Goal: Task Accomplishment & Management: Complete application form

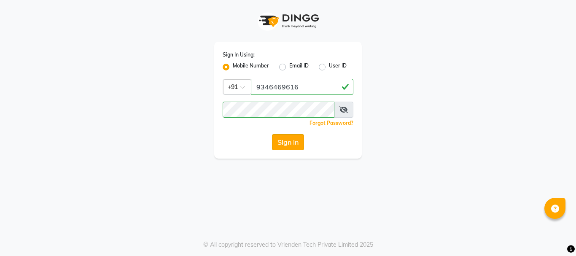
click at [290, 138] on button "Sign In" at bounding box center [288, 142] width 32 height 16
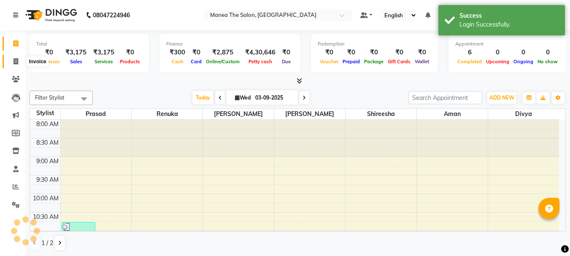
click at [15, 59] on icon at bounding box center [15, 61] width 5 height 6
select select "service"
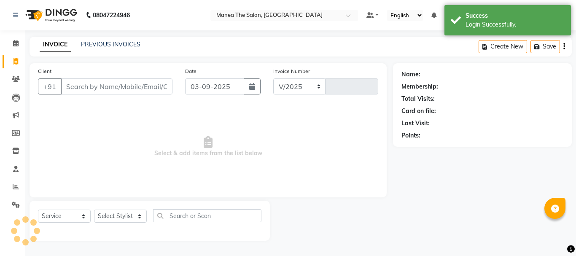
select select "7351"
type input "2019"
click at [81, 83] on input "Client" at bounding box center [117, 86] width 112 height 16
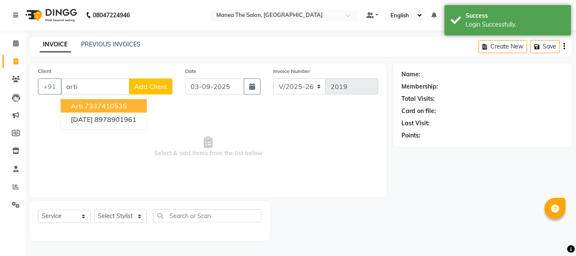
click at [81, 107] on span "arti" at bounding box center [77, 106] width 12 height 8
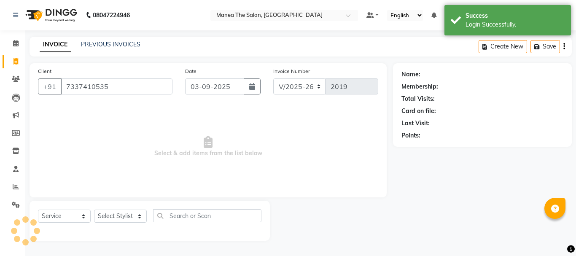
type input "7337410535"
click at [115, 215] on select "Select Stylist [PERSON_NAME] Divya [PERSON_NAME] Renuka [PERSON_NAME]" at bounding box center [120, 216] width 53 height 13
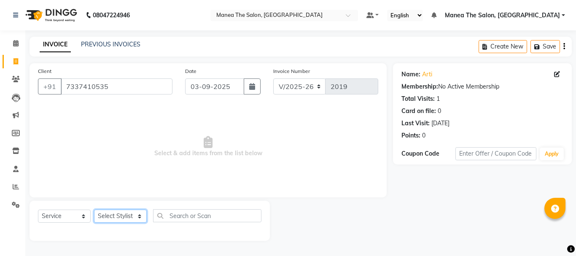
select select "63582"
click at [94, 210] on select "Select Stylist [PERSON_NAME] Divya [PERSON_NAME] Renuka [PERSON_NAME]" at bounding box center [120, 216] width 53 height 13
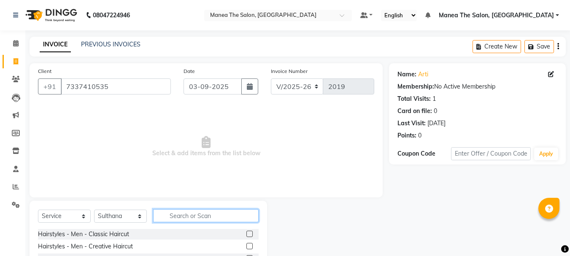
click at [186, 218] on input "text" at bounding box center [205, 215] width 105 height 13
type input "eyeb"
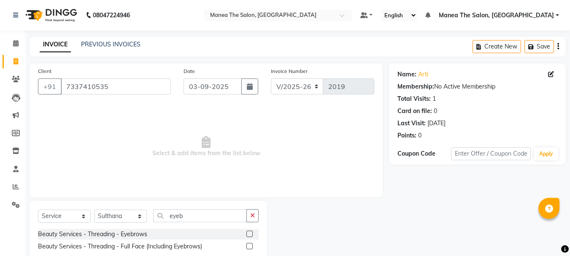
click at [249, 234] on label at bounding box center [249, 234] width 6 height 6
click at [249, 234] on input "checkbox" at bounding box center [248, 234] width 5 height 5
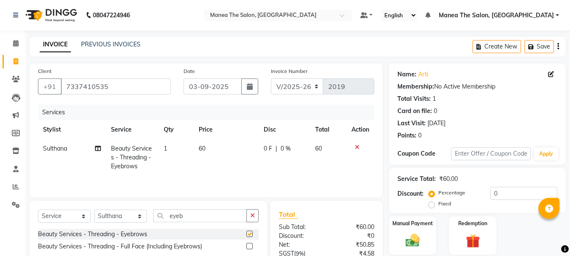
checkbox input "false"
click at [253, 218] on button "button" at bounding box center [252, 215] width 12 height 13
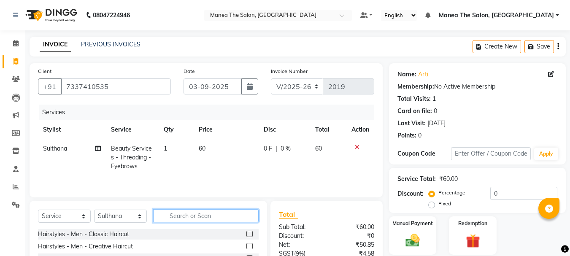
click at [233, 215] on input "text" at bounding box center [205, 215] width 105 height 13
type input "eyeb"
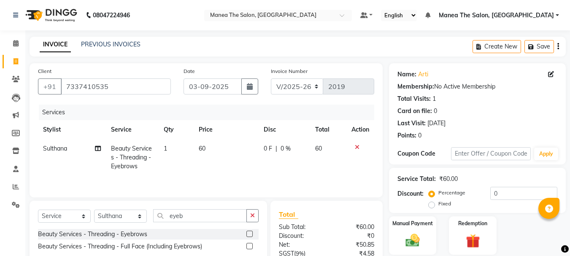
click at [249, 232] on label at bounding box center [249, 234] width 6 height 6
click at [249, 232] on input "checkbox" at bounding box center [248, 234] width 5 height 5
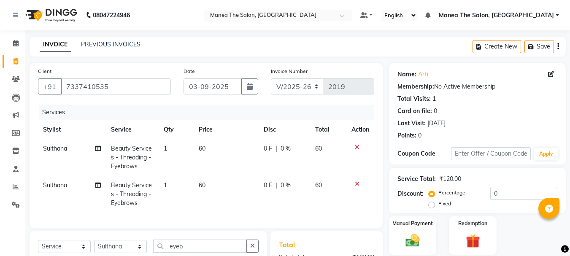
checkbox input "false"
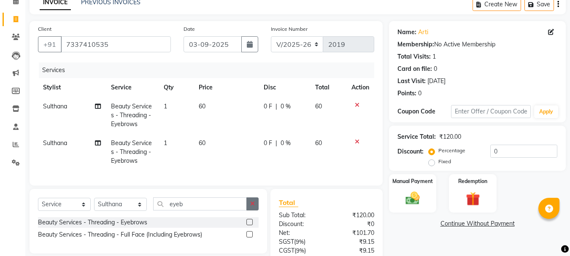
click at [251, 207] on icon "button" at bounding box center [252, 204] width 5 height 6
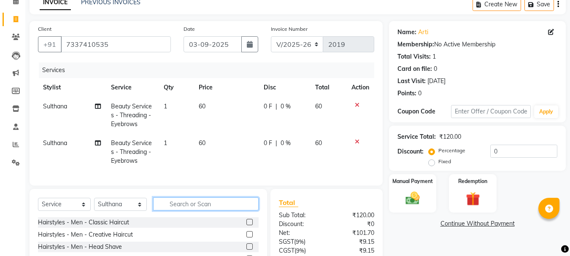
click at [215, 210] on input "text" at bounding box center [205, 203] width 105 height 13
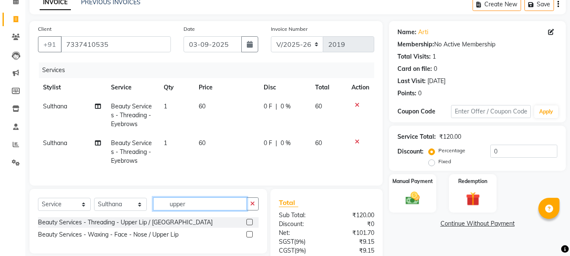
type input "upper"
click at [249, 225] on label at bounding box center [249, 222] width 6 height 6
click at [249, 225] on input "checkbox" at bounding box center [248, 222] width 5 height 5
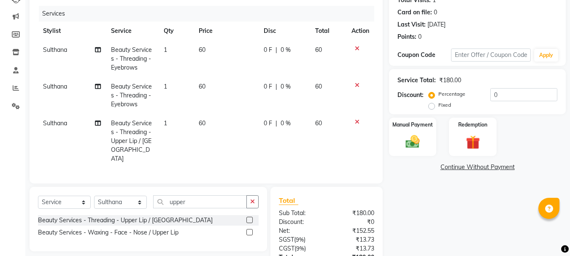
scroll to position [127, 0]
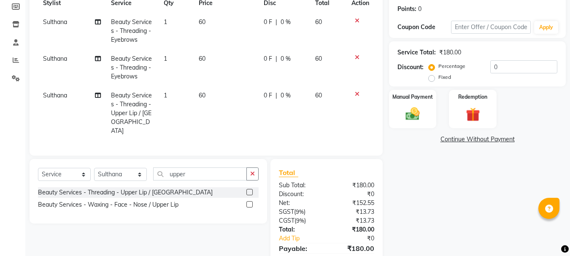
click at [248, 189] on label at bounding box center [249, 192] width 6 height 6
click at [248, 190] on input "checkbox" at bounding box center [248, 192] width 5 height 5
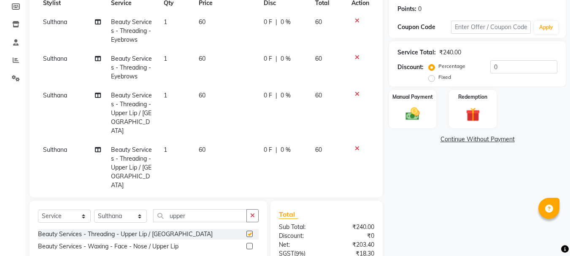
checkbox input "false"
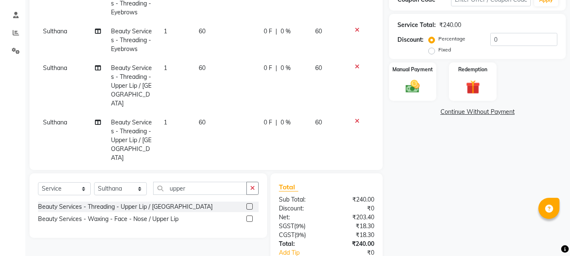
scroll to position [169, 0]
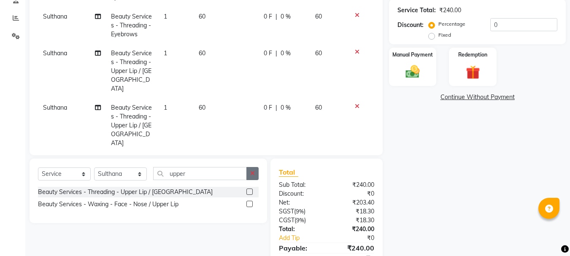
click at [251, 170] on icon "button" at bounding box center [252, 173] width 5 height 6
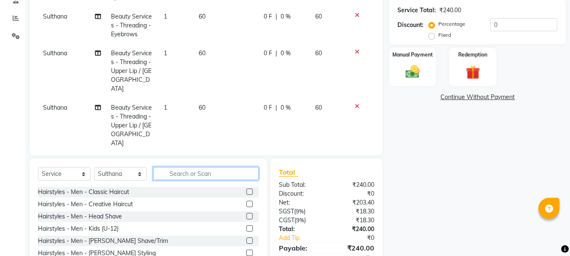
click at [233, 178] on input "text" at bounding box center [205, 173] width 105 height 13
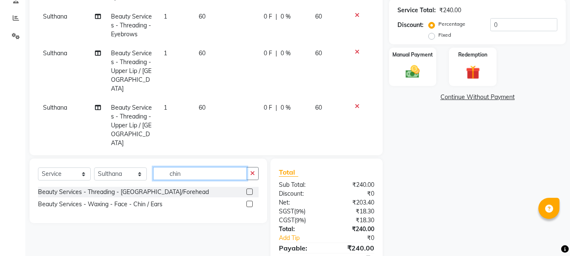
type input "chin"
click at [249, 191] on label at bounding box center [249, 191] width 6 height 6
click at [249, 191] on input "checkbox" at bounding box center [248, 191] width 5 height 5
checkbox input "false"
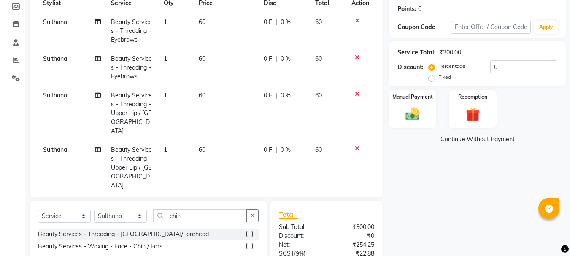
scroll to position [124, 0]
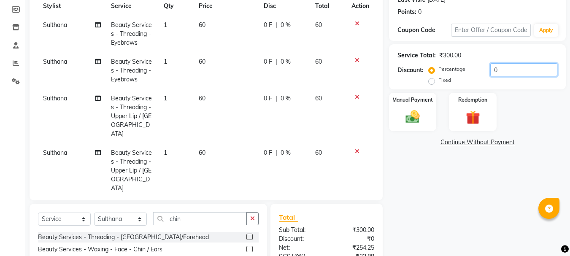
click at [509, 65] on input "0" at bounding box center [523, 69] width 67 height 13
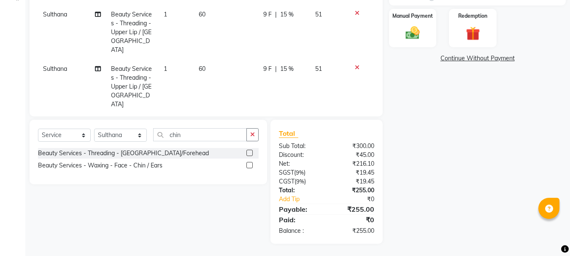
scroll to position [208, 0]
type input "15"
click at [411, 28] on img at bounding box center [413, 32] width 24 height 17
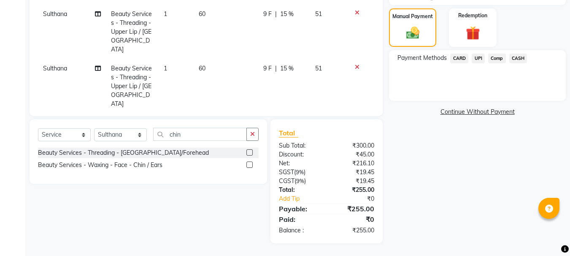
click at [477, 59] on span "UPI" at bounding box center [477, 59] width 13 height 10
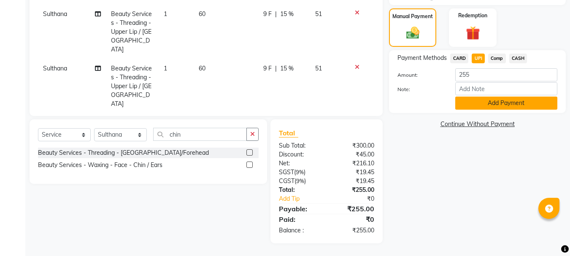
click at [492, 106] on button "Add Payment" at bounding box center [506, 103] width 102 height 13
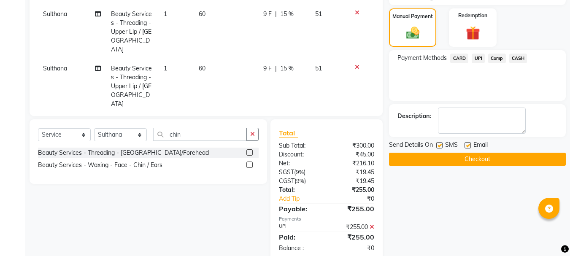
click at [439, 158] on button "Checkout" at bounding box center [477, 159] width 177 height 13
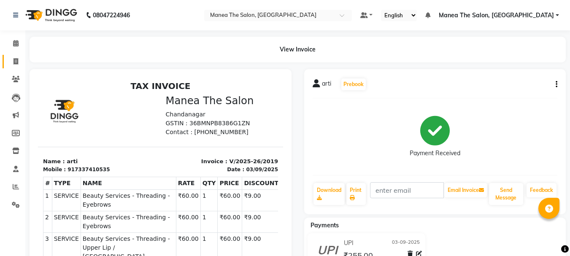
click at [14, 55] on link "Invoice" at bounding box center [13, 62] width 20 height 14
select select "service"
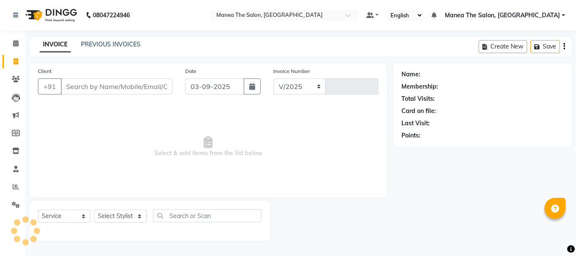
select select "7351"
type input "2020"
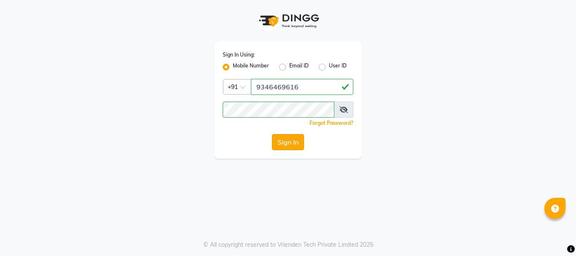
click at [293, 145] on button "Sign In" at bounding box center [288, 142] width 32 height 16
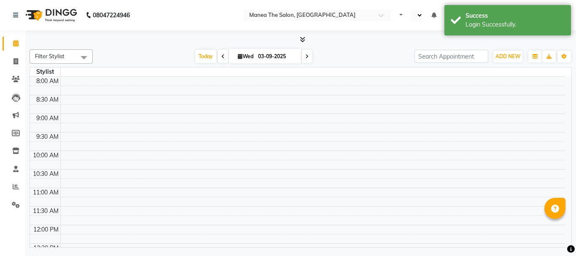
select select "en"
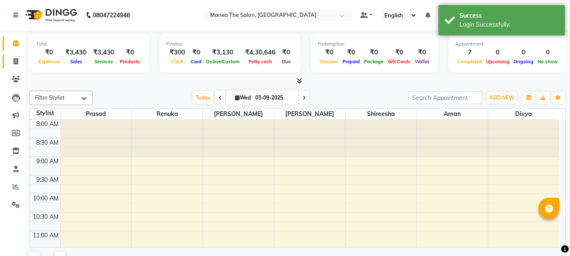
scroll to position [355, 0]
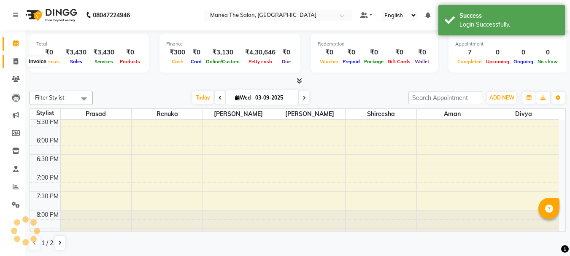
click at [14, 61] on icon at bounding box center [15, 61] width 5 height 6
select select "service"
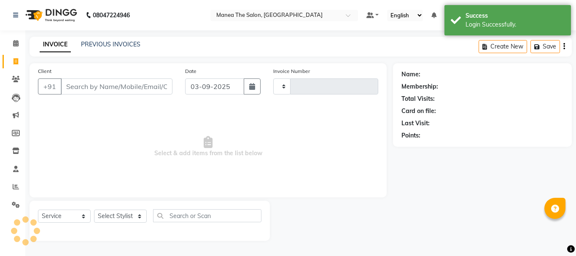
type input "2020"
select select "7351"
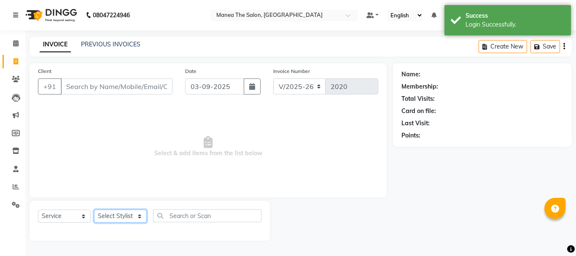
click at [125, 214] on select "Select Stylist" at bounding box center [120, 216] width 53 height 13
select select "63586"
click at [94, 210] on select "Select Stylist [PERSON_NAME] Divya [PERSON_NAME] Renuka [PERSON_NAME]" at bounding box center [120, 216] width 53 height 13
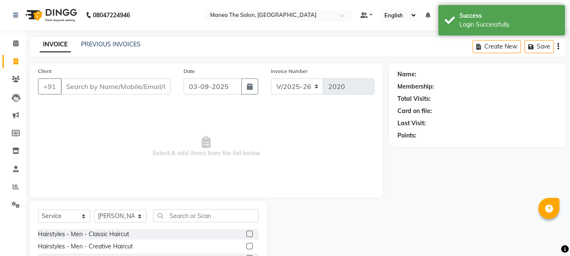
click at [246, 235] on label at bounding box center [249, 234] width 6 height 6
click at [246, 235] on input "checkbox" at bounding box center [248, 234] width 5 height 5
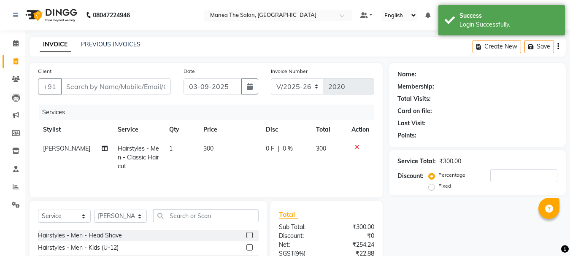
checkbox input "false"
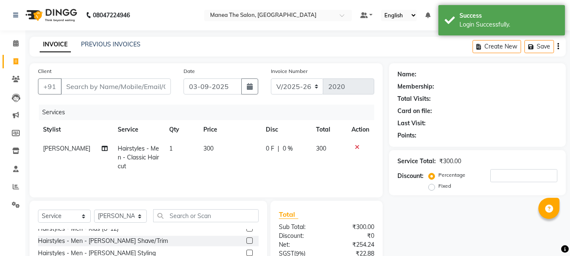
click at [246, 239] on label at bounding box center [249, 240] width 6 height 6
click at [246, 239] on input "checkbox" at bounding box center [248, 240] width 5 height 5
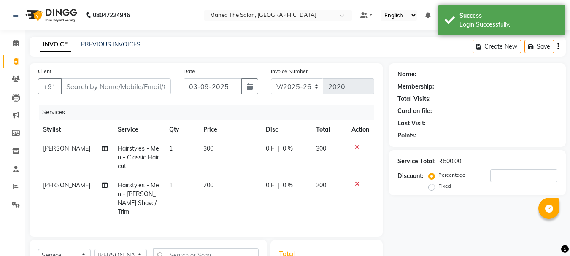
checkbox input "false"
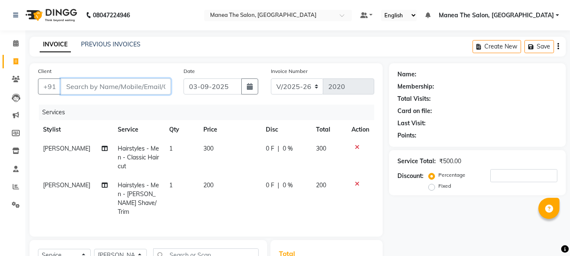
click at [81, 88] on input "Client" at bounding box center [116, 86] width 110 height 16
click at [89, 90] on input "Client" at bounding box center [116, 86] width 110 height 16
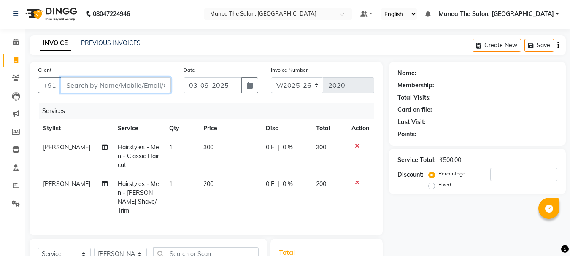
scroll to position [0, 0]
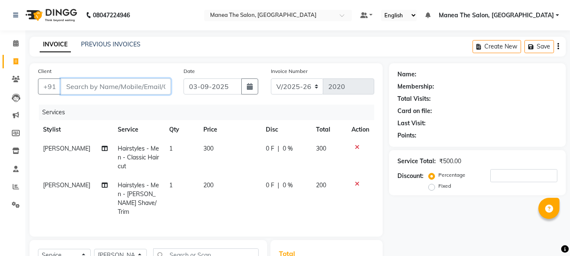
click at [98, 85] on input "Client" at bounding box center [116, 86] width 110 height 16
type input "7"
type input "0"
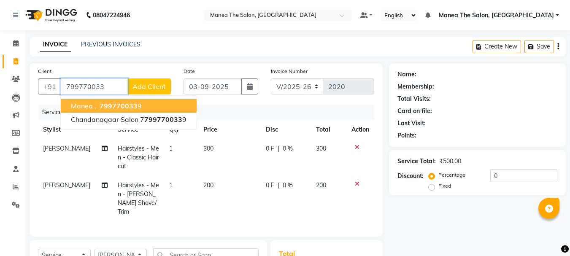
click at [141, 106] on button "manea . 799770033 9" at bounding box center [129, 105] width 136 height 13
type input "7997700339"
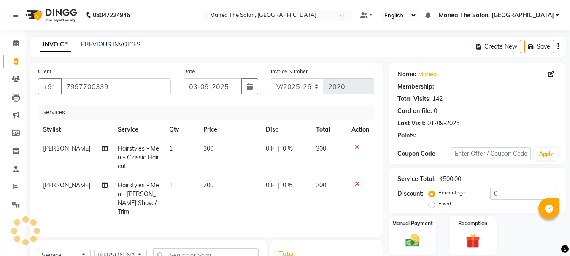
type input "20"
select select "1: Object"
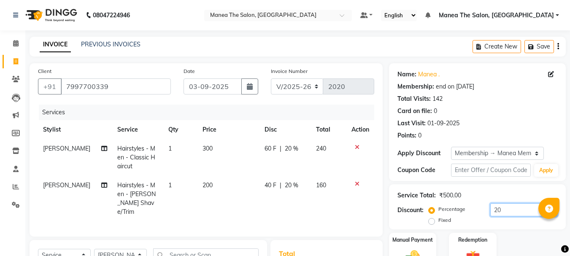
click at [526, 210] on input "20" at bounding box center [523, 209] width 67 height 13
type input "2"
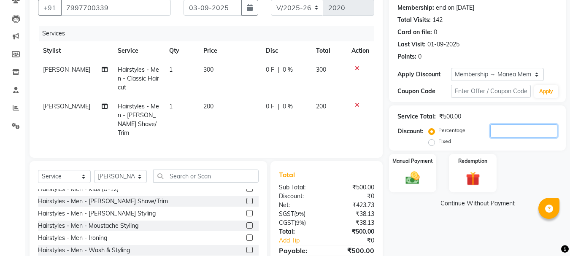
scroll to position [84, 0]
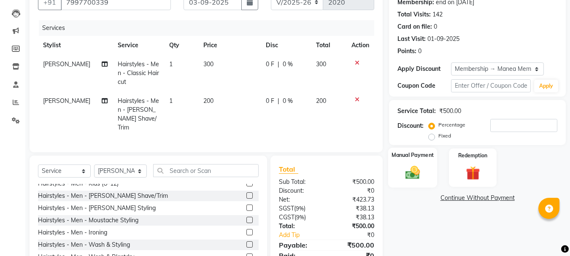
click at [415, 175] on img at bounding box center [413, 172] width 24 height 17
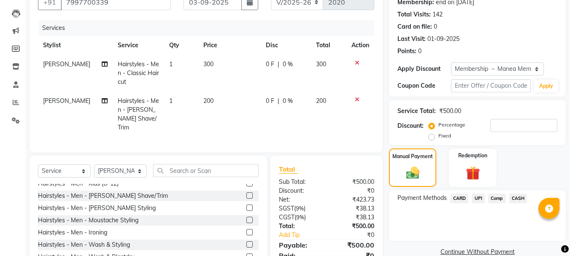
click at [479, 198] on span "UPI" at bounding box center [477, 199] width 13 height 10
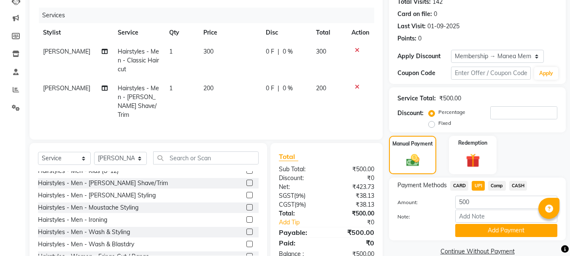
scroll to position [118, 0]
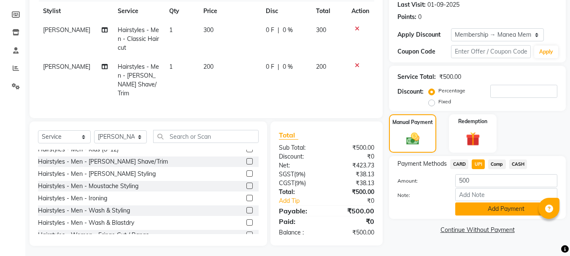
click at [481, 208] on button "Add Payment" at bounding box center [506, 208] width 102 height 13
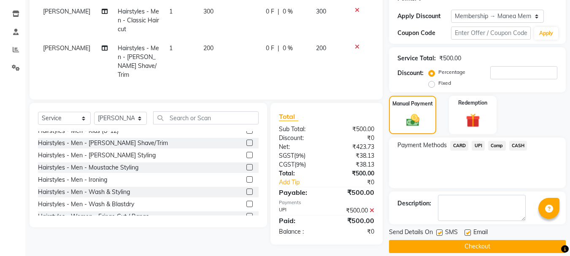
scroll to position [147, 0]
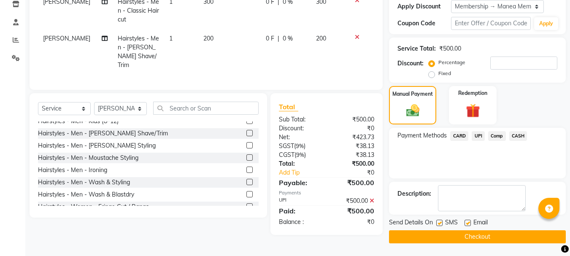
click at [457, 234] on button "Checkout" at bounding box center [477, 236] width 177 height 13
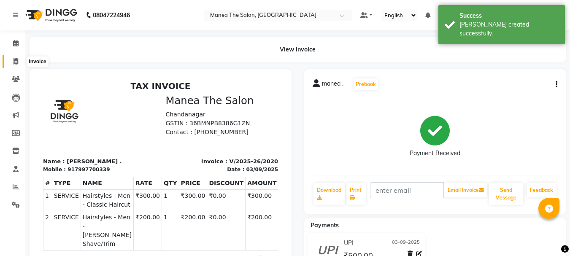
click at [16, 62] on icon at bounding box center [15, 61] width 5 height 6
select select "service"
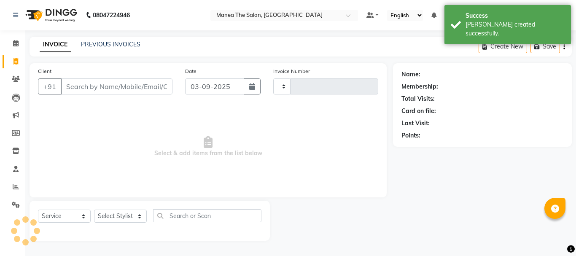
type input "2021"
select select "7351"
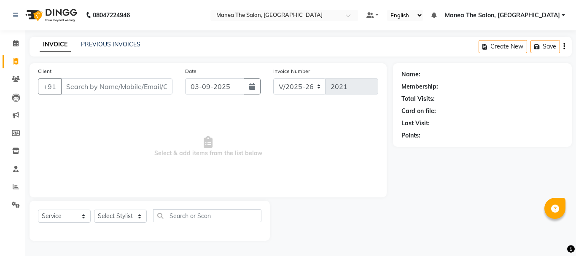
click at [81, 82] on input "Client" at bounding box center [117, 86] width 112 height 16
click at [108, 219] on select "Select Stylist [PERSON_NAME] Divya [PERSON_NAME] Renuka [PERSON_NAME]" at bounding box center [120, 216] width 53 height 13
select select "63577"
click at [94, 210] on select "Select Stylist [PERSON_NAME] Divya [PERSON_NAME] Renuka [PERSON_NAME]" at bounding box center [120, 216] width 53 height 13
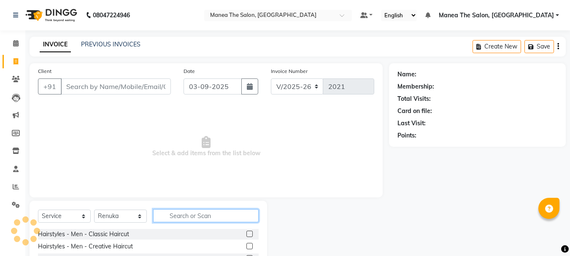
click at [178, 213] on input "text" at bounding box center [205, 215] width 105 height 13
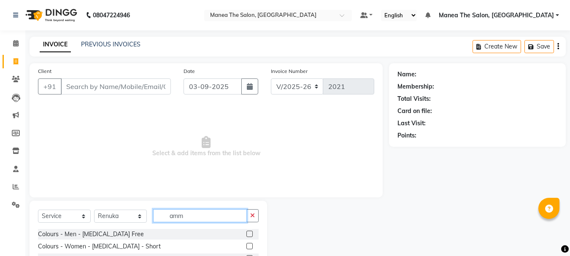
scroll to position [42, 0]
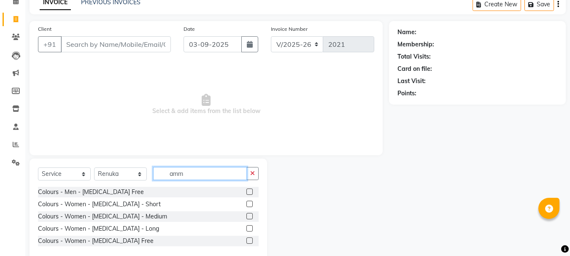
type input "amm"
click at [250, 240] on label at bounding box center [249, 240] width 6 height 6
click at [250, 240] on input "checkbox" at bounding box center [248, 240] width 5 height 5
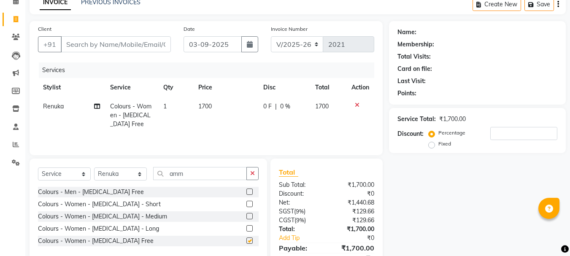
checkbox input "false"
click at [195, 172] on input "amm" at bounding box center [200, 173] width 94 height 13
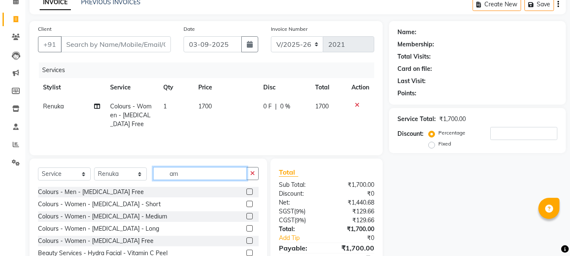
type input "a"
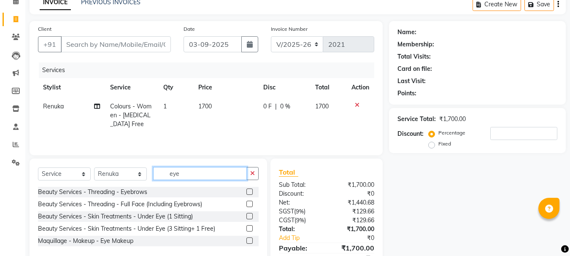
type input "eye"
click at [250, 191] on label at bounding box center [249, 191] width 6 height 6
click at [250, 191] on input "checkbox" at bounding box center [248, 191] width 5 height 5
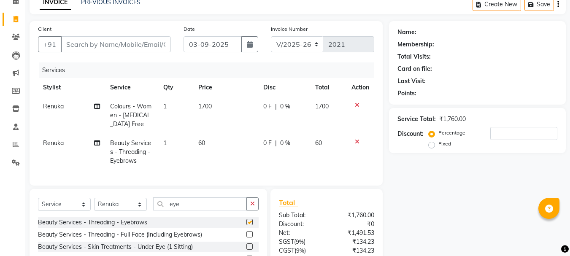
checkbox input "false"
click at [185, 210] on input "eye" at bounding box center [200, 203] width 94 height 13
type input "e"
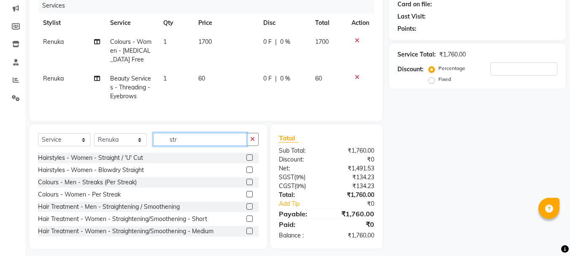
scroll to position [118, 0]
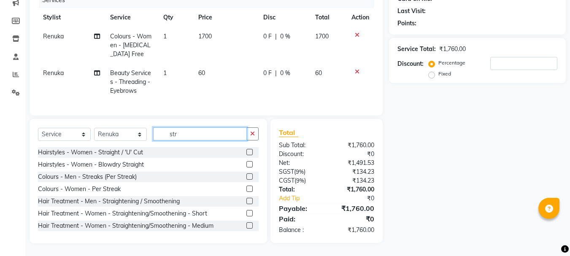
type input "str"
click at [246, 164] on label at bounding box center [249, 164] width 6 height 6
click at [246, 164] on input "checkbox" at bounding box center [248, 164] width 5 height 5
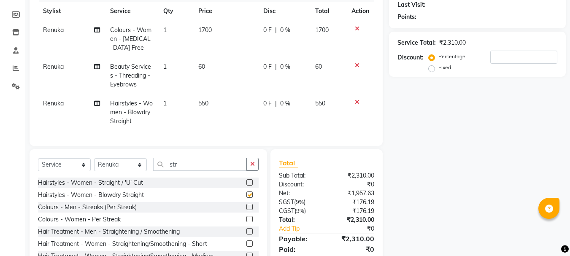
checkbox input "false"
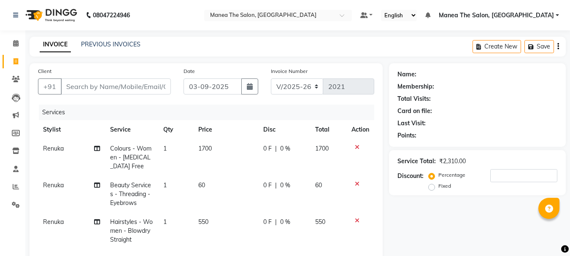
scroll to position [155, 0]
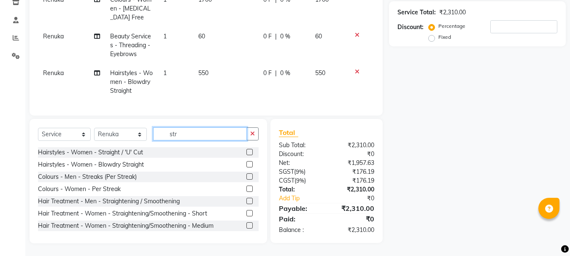
click at [181, 135] on input "str" at bounding box center [200, 133] width 94 height 13
type input "s"
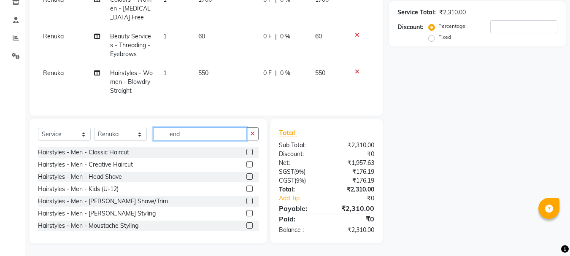
scroll to position [155, 0]
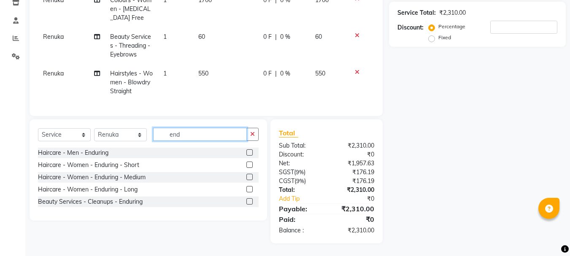
type input "end"
click at [248, 200] on label at bounding box center [249, 201] width 6 height 6
click at [248, 200] on input "checkbox" at bounding box center [248, 201] width 5 height 5
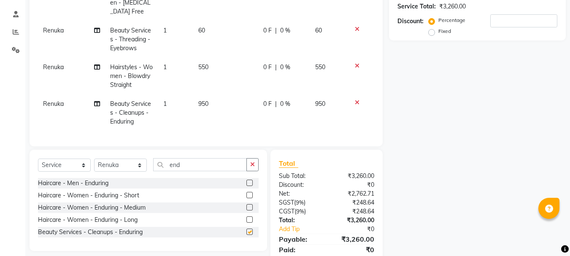
checkbox input "false"
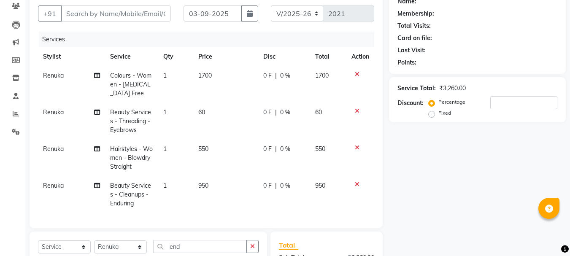
scroll to position [84, 0]
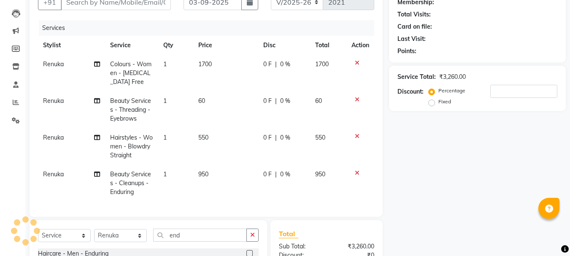
click at [208, 138] on span "550" at bounding box center [203, 138] width 10 height 8
select select "63577"
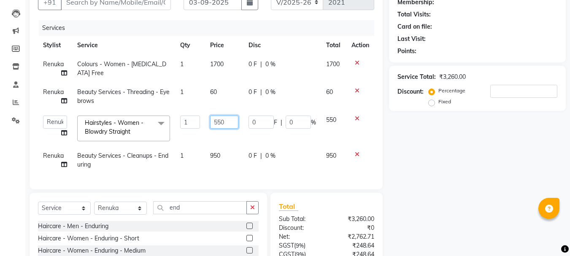
click at [219, 119] on input "550" at bounding box center [224, 122] width 28 height 13
click at [219, 120] on input "550" at bounding box center [224, 122] width 28 height 13
type input "500"
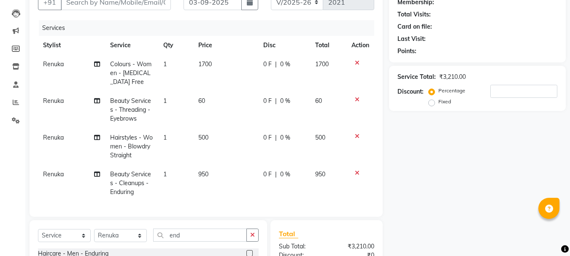
click at [221, 153] on tbody "Renuka Colours - Women - [MEDICAL_DATA] Free 1 1700 0 F | 0 % 1700 Renuka Beaut…" at bounding box center [206, 128] width 336 height 147
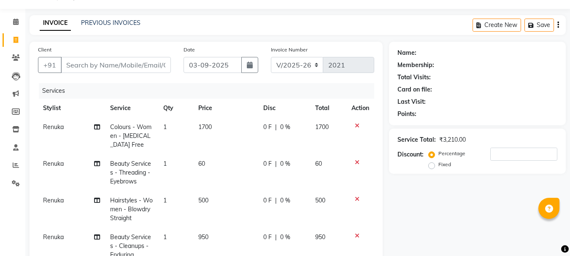
scroll to position [0, 0]
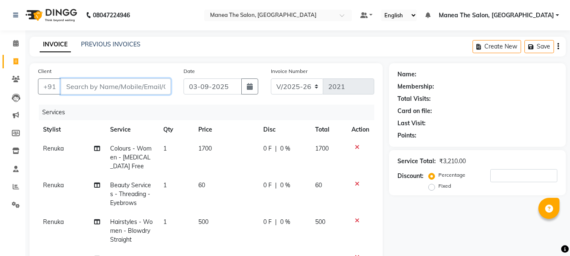
click at [93, 89] on input "Client" at bounding box center [116, 86] width 110 height 16
type input "9"
type input "0"
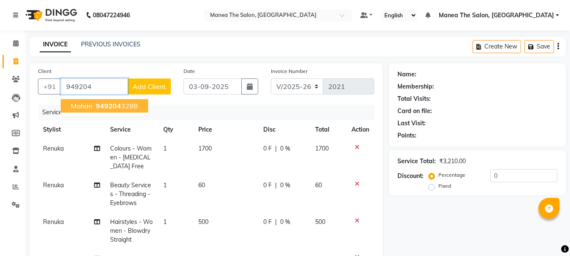
click at [88, 108] on span "mohan" at bounding box center [82, 106] width 22 height 8
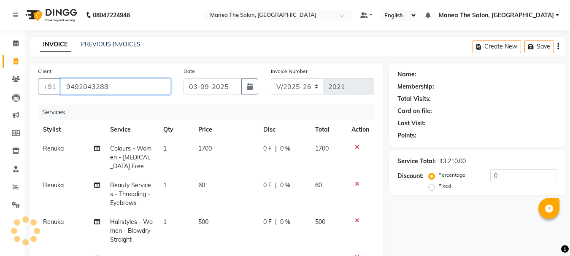
type input "9492043288"
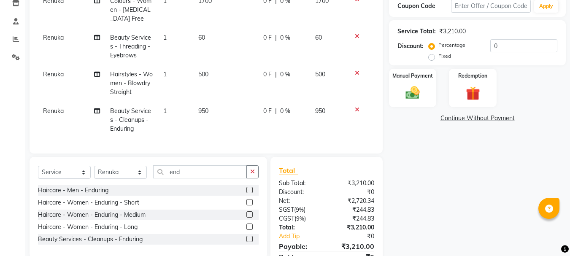
scroll to position [191, 0]
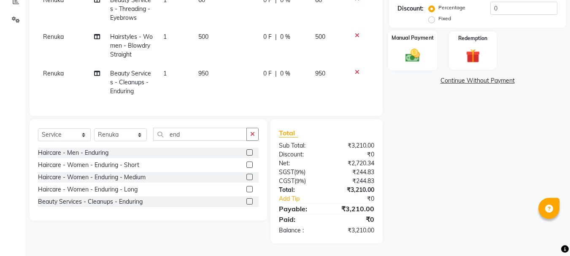
click at [416, 53] on img at bounding box center [413, 55] width 24 height 17
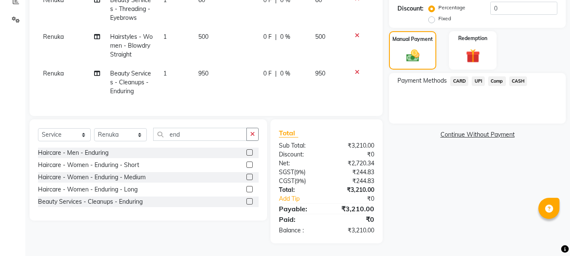
click at [478, 76] on span "UPI" at bounding box center [477, 81] width 13 height 10
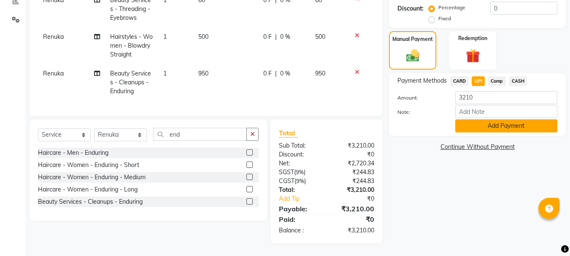
click at [471, 120] on button "Add Payment" at bounding box center [506, 125] width 102 height 13
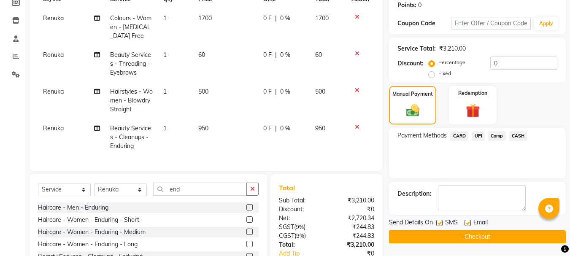
scroll to position [209, 0]
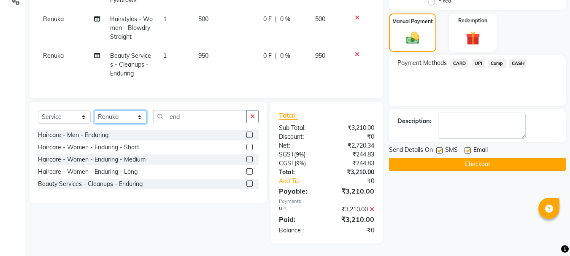
click at [126, 119] on select "Select Stylist [PERSON_NAME] Divya [PERSON_NAME] Renuka [PERSON_NAME]" at bounding box center [120, 116] width 53 height 13
select select "63582"
click at [94, 110] on select "Select Stylist [PERSON_NAME] Divya [PERSON_NAME] Renuka [PERSON_NAME]" at bounding box center [120, 116] width 53 height 13
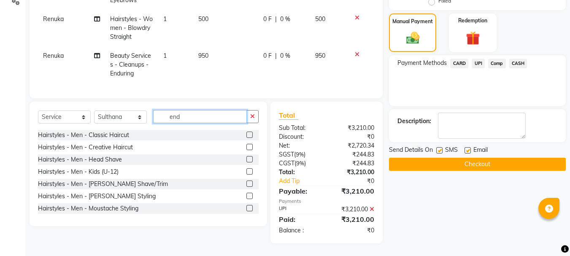
click at [186, 116] on input "end" at bounding box center [200, 116] width 94 height 13
type input "e"
click at [199, 116] on input "text" at bounding box center [205, 116] width 105 height 13
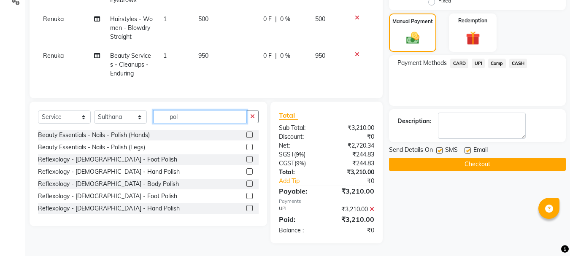
type input "pol"
click at [246, 135] on label at bounding box center [249, 135] width 6 height 6
click at [246, 135] on input "checkbox" at bounding box center [248, 134] width 5 height 5
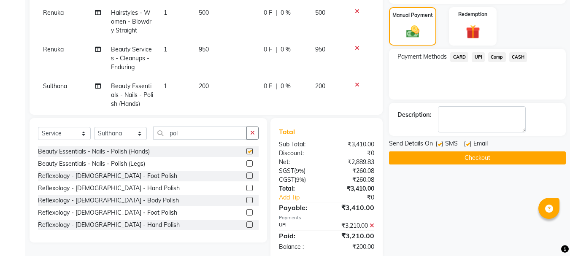
checkbox input "false"
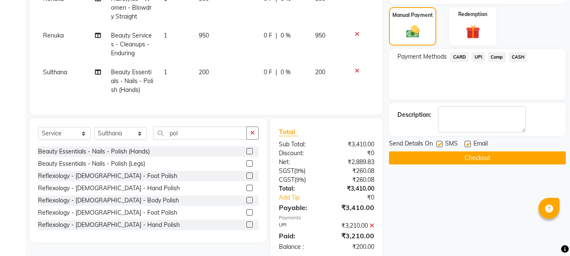
scroll to position [226, 0]
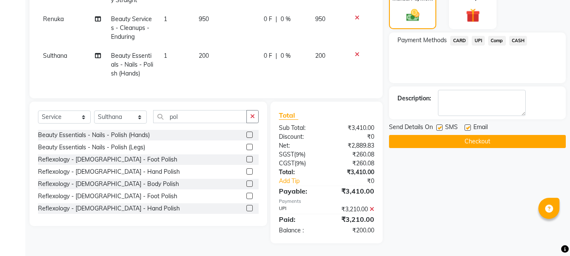
click at [355, 51] on icon at bounding box center [357, 54] width 5 height 6
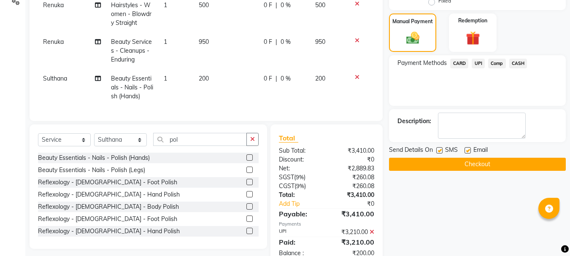
scroll to position [0, 0]
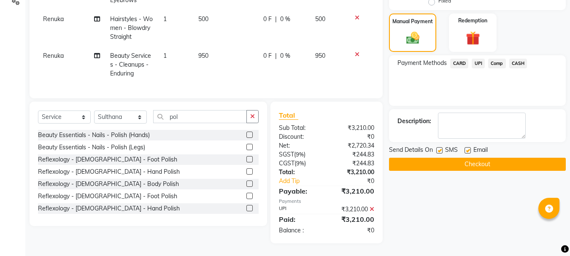
click at [445, 161] on button "Checkout" at bounding box center [477, 164] width 177 height 13
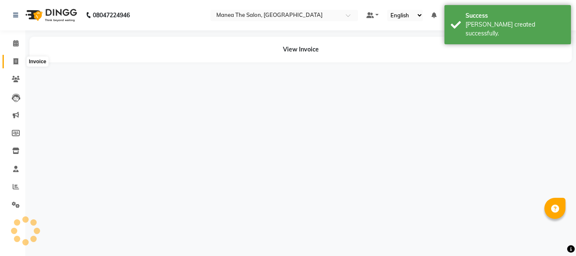
click at [13, 56] on link "Invoice" at bounding box center [13, 62] width 20 height 14
select select "service"
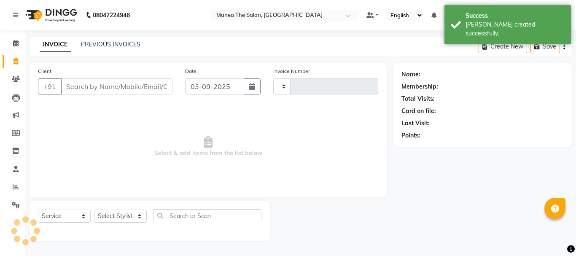
type input "2022"
select select "7351"
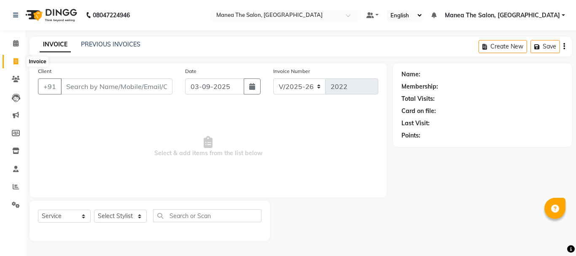
click at [11, 63] on span at bounding box center [15, 62] width 15 height 10
select select "7351"
select select "service"
click at [14, 189] on icon at bounding box center [16, 186] width 6 height 6
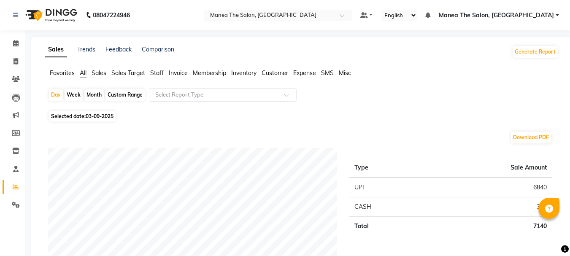
click at [98, 95] on div "Month" at bounding box center [93, 95] width 19 height 12
select select "9"
select select "2025"
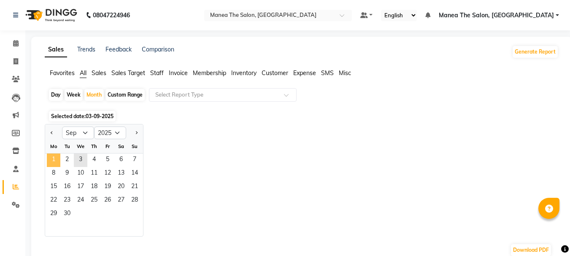
click at [54, 161] on span "1" at bounding box center [53, 159] width 13 height 13
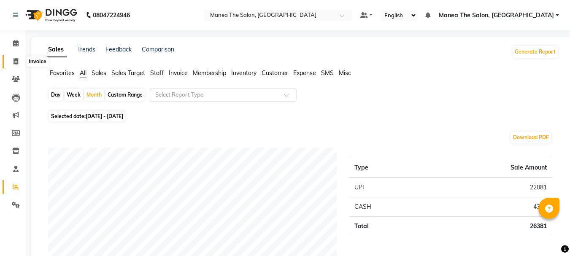
click at [16, 62] on icon at bounding box center [15, 61] width 5 height 6
select select "service"
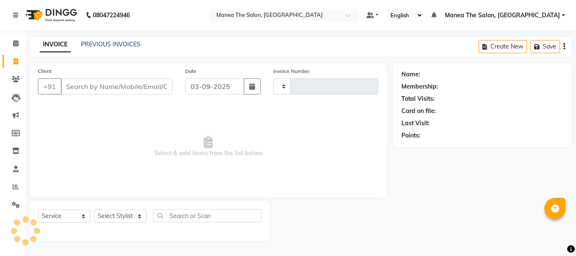
type input "2022"
select select "7351"
click at [9, 186] on span at bounding box center [15, 187] width 15 height 10
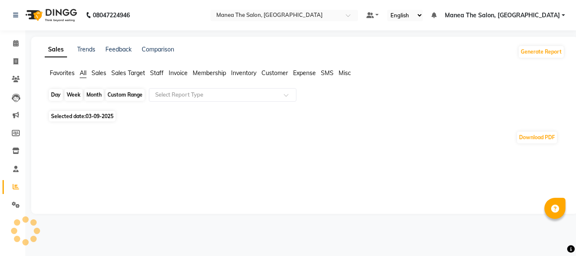
click at [59, 93] on div "Day" at bounding box center [56, 95] width 14 height 12
select select "9"
select select "2025"
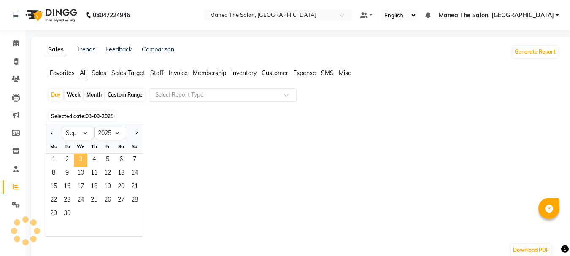
click at [81, 157] on span "3" at bounding box center [80, 159] width 13 height 13
click at [81, 158] on span "3" at bounding box center [80, 159] width 13 height 13
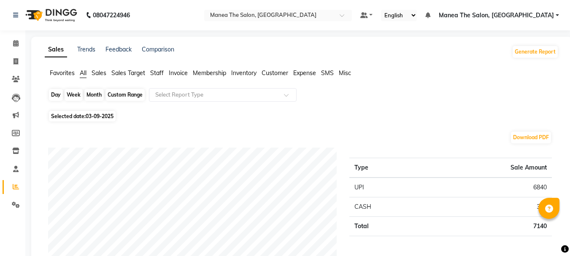
click at [53, 93] on div "Day" at bounding box center [56, 95] width 14 height 12
select select "9"
select select "2025"
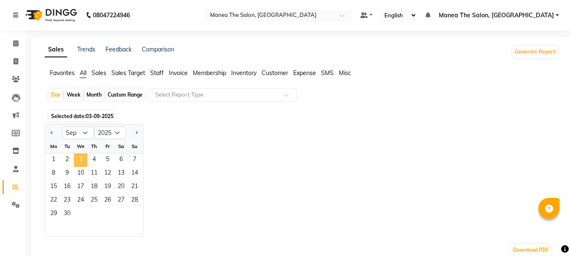
click at [82, 163] on span "3" at bounding box center [80, 159] width 13 height 13
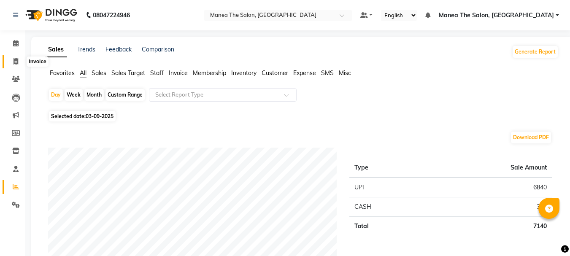
click at [13, 57] on span at bounding box center [15, 62] width 15 height 10
select select "service"
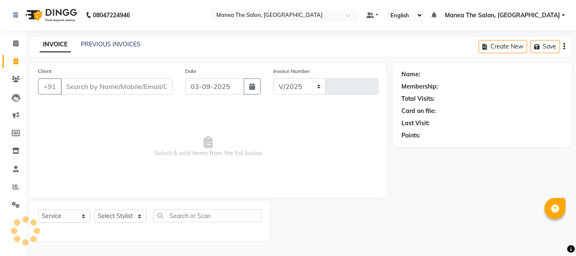
select select "7351"
type input "2022"
click at [95, 89] on input "Client" at bounding box center [117, 86] width 112 height 16
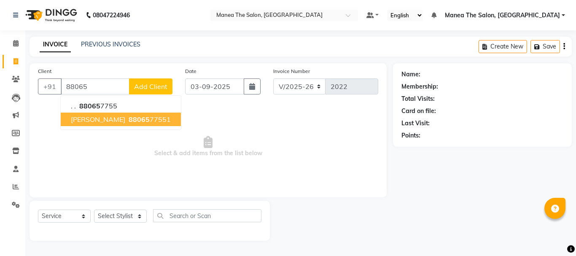
click at [91, 118] on span "[PERSON_NAME]" at bounding box center [98, 119] width 54 height 8
type input "8806577551"
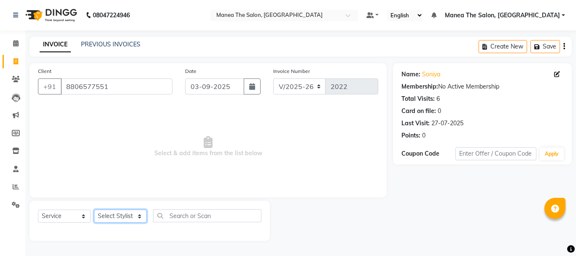
click at [111, 212] on select "Select Stylist [PERSON_NAME] Divya [PERSON_NAME] Renuka [PERSON_NAME]" at bounding box center [120, 216] width 53 height 13
select select "63576"
click at [94, 210] on select "Select Stylist [PERSON_NAME] Divya [PERSON_NAME] Renuka [PERSON_NAME]" at bounding box center [120, 216] width 53 height 13
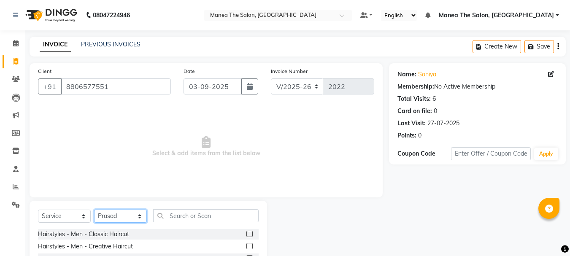
scroll to position [82, 0]
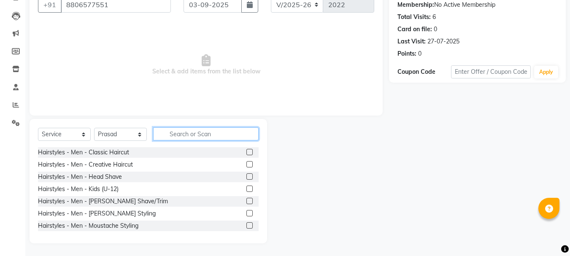
click at [224, 132] on input "text" at bounding box center [205, 133] width 105 height 13
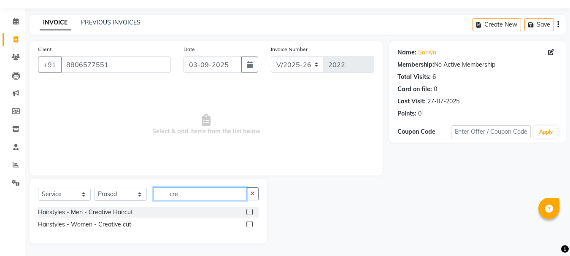
scroll to position [22, 0]
type input "crea"
click at [250, 223] on label at bounding box center [249, 224] width 6 height 6
click at [250, 223] on input "checkbox" at bounding box center [248, 224] width 5 height 5
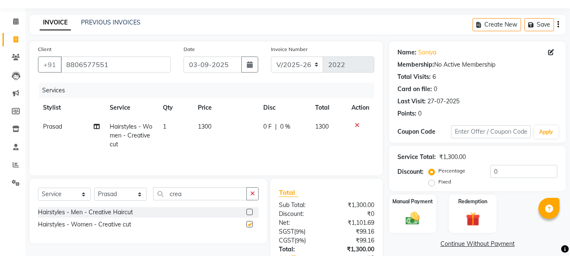
checkbox input "false"
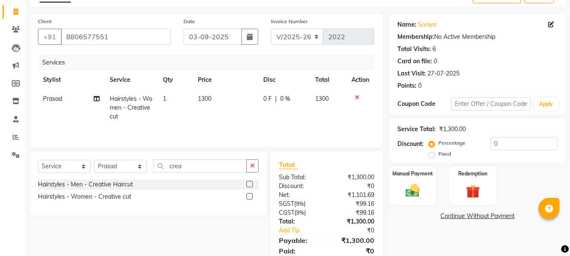
scroll to position [81, 0]
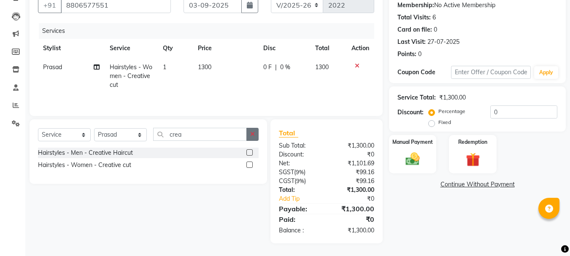
click at [253, 136] on icon "button" at bounding box center [252, 134] width 5 height 6
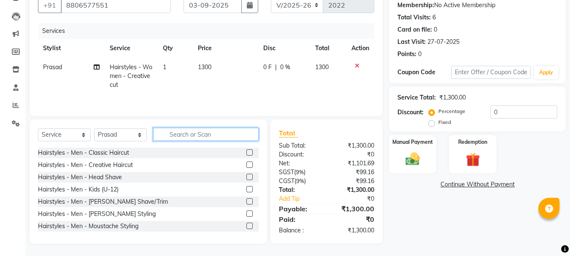
click at [231, 137] on input "text" at bounding box center [205, 134] width 105 height 13
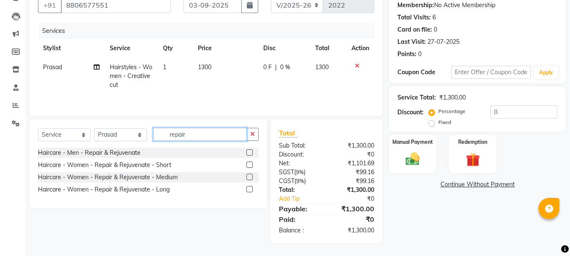
type input "repair"
click at [248, 152] on label at bounding box center [249, 152] width 6 height 6
click at [248, 152] on input "checkbox" at bounding box center [248, 152] width 5 height 5
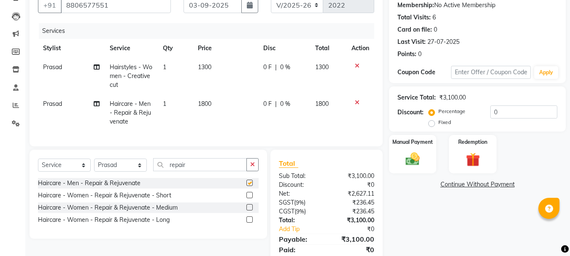
checkbox input "false"
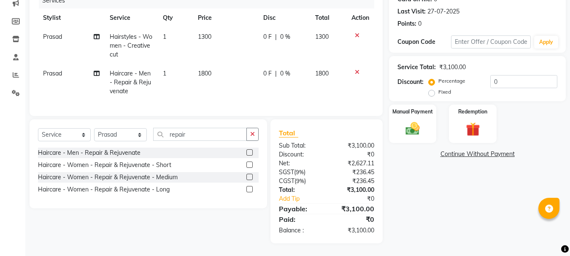
scroll to position [118, 0]
click at [355, 69] on icon at bounding box center [357, 72] width 5 height 6
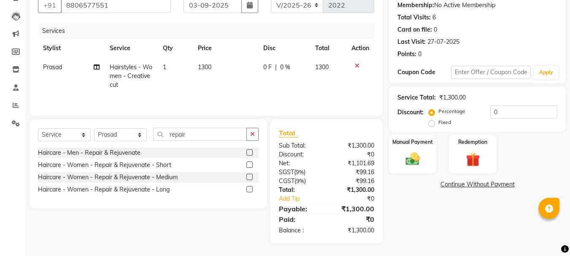
scroll to position [81, 0]
click at [249, 178] on label at bounding box center [249, 177] width 6 height 6
click at [249, 178] on input "checkbox" at bounding box center [248, 177] width 5 height 5
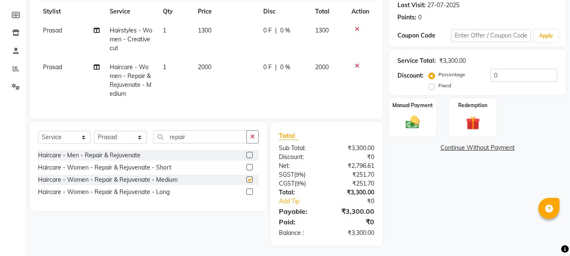
checkbox input "false"
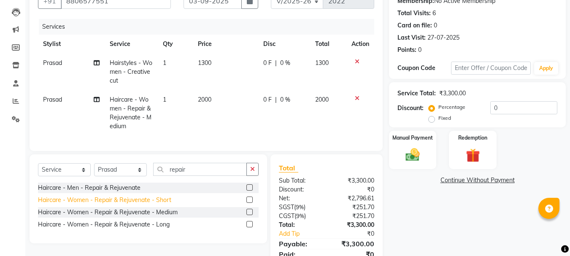
scroll to position [127, 0]
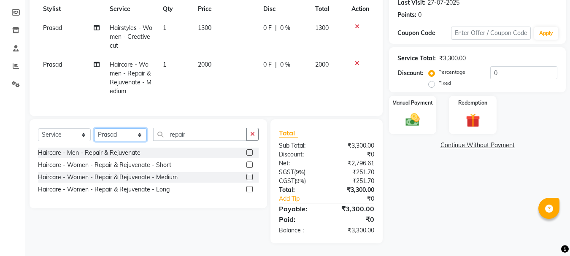
click at [123, 135] on select "Select Stylist [PERSON_NAME] Divya [PERSON_NAME] Renuka [PERSON_NAME]" at bounding box center [120, 134] width 53 height 13
select select "63577"
click at [94, 128] on select "Select Stylist [PERSON_NAME] Divya [PERSON_NAME] Renuka [PERSON_NAME]" at bounding box center [120, 134] width 53 height 13
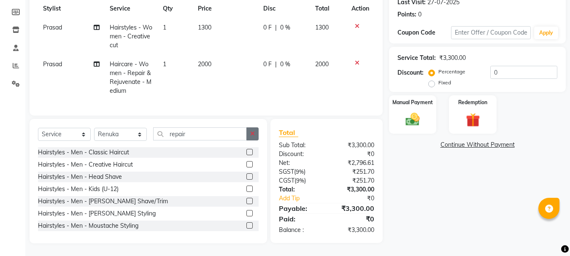
click at [255, 139] on button "button" at bounding box center [252, 133] width 12 height 13
click at [220, 133] on input "text" at bounding box center [205, 133] width 105 height 13
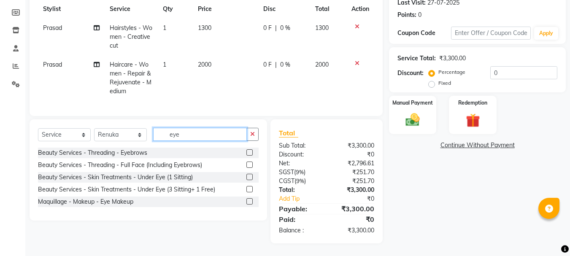
type input "eye"
click at [247, 151] on label at bounding box center [249, 152] width 6 height 6
click at [247, 151] on input "checkbox" at bounding box center [248, 152] width 5 height 5
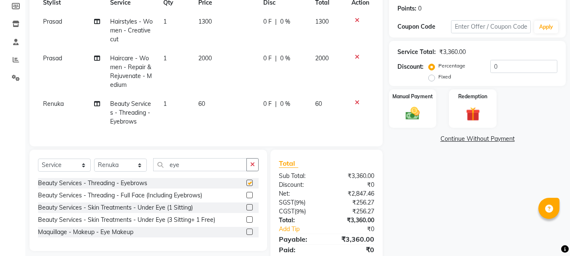
checkbox input "false"
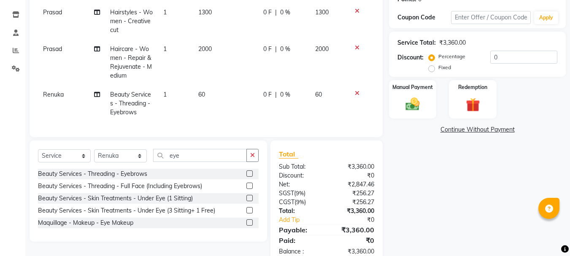
scroll to position [121, 0]
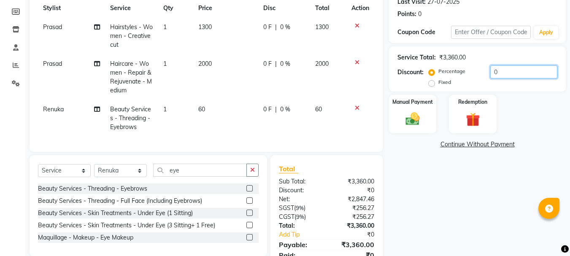
click at [519, 73] on input "0" at bounding box center [523, 71] width 67 height 13
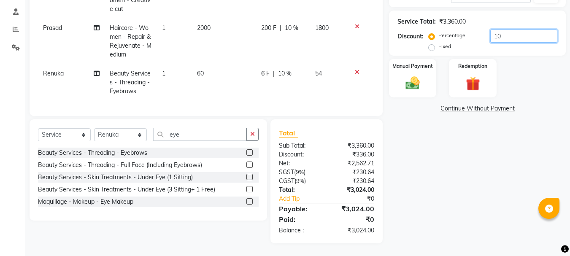
scroll to position [164, 0]
click at [420, 75] on img at bounding box center [413, 83] width 24 height 17
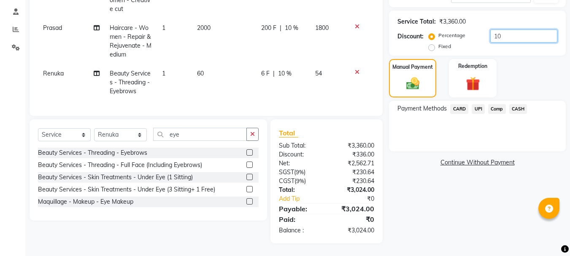
click at [520, 30] on input "10" at bounding box center [523, 36] width 67 height 13
type input "1"
click at [438, 43] on label "Fixed" at bounding box center [444, 47] width 13 height 8
click at [432, 43] on input "Fixed" at bounding box center [433, 46] width 6 height 6
radio input "true"
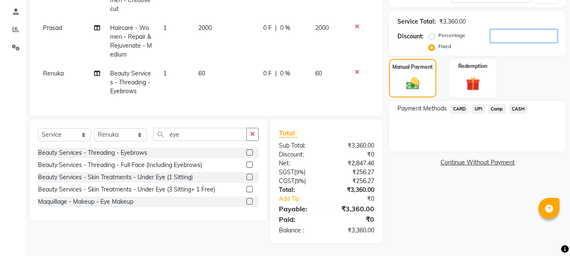
click at [511, 30] on input "number" at bounding box center [523, 36] width 67 height 13
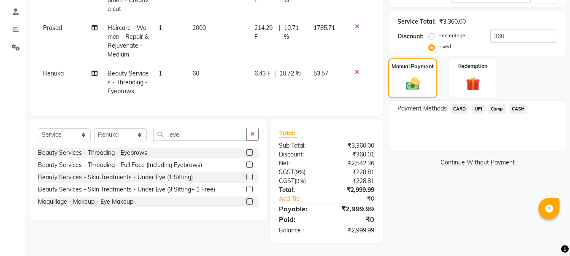
click at [418, 75] on img at bounding box center [412, 83] width 22 height 16
click at [516, 104] on span "CASH" at bounding box center [518, 109] width 18 height 10
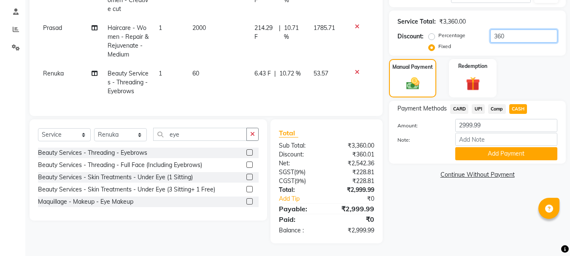
click at [521, 31] on input "360" at bounding box center [523, 36] width 67 height 13
type input "359"
click at [511, 72] on div "Manual Payment Redemption" at bounding box center [476, 78] width 189 height 38
click at [525, 104] on span "CASH" at bounding box center [518, 109] width 18 height 10
type input "3001"
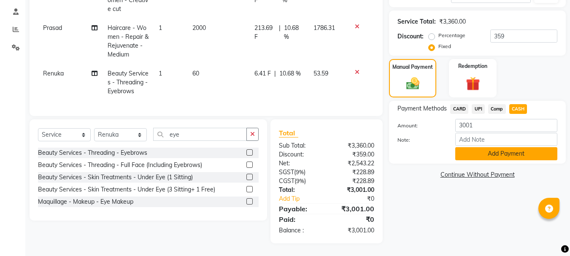
click at [503, 150] on button "Add Payment" at bounding box center [506, 153] width 102 height 13
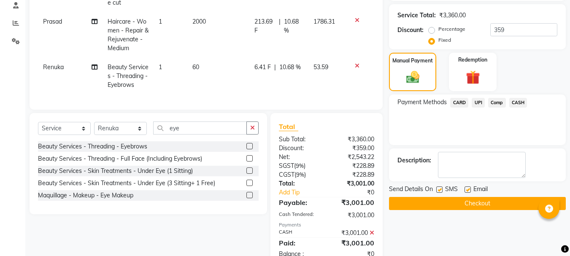
scroll to position [194, 0]
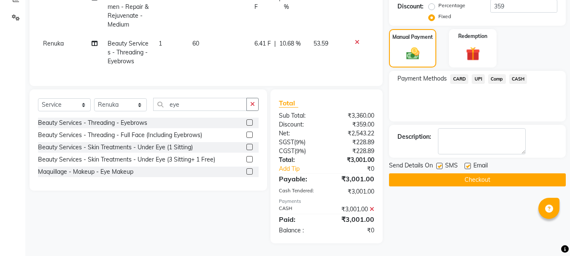
click at [419, 173] on button "Checkout" at bounding box center [477, 179] width 177 height 13
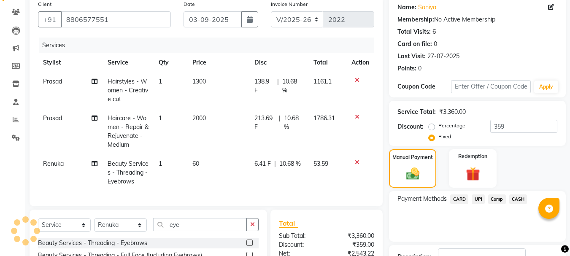
scroll to position [109, 0]
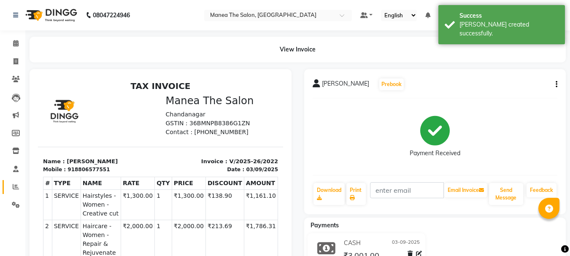
click at [10, 182] on span at bounding box center [15, 187] width 15 height 10
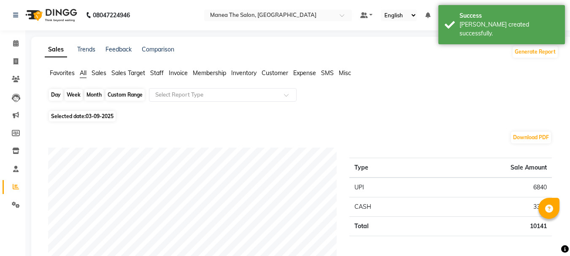
click at [51, 98] on div "Day" at bounding box center [56, 95] width 14 height 12
select select "9"
select select "2025"
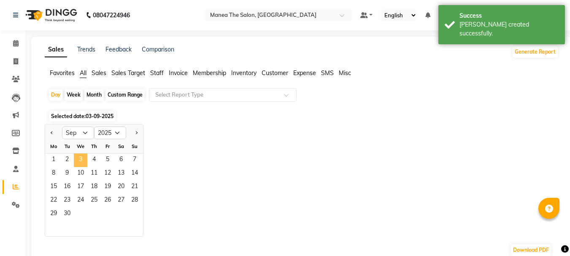
click at [79, 159] on span "3" at bounding box center [80, 159] width 13 height 13
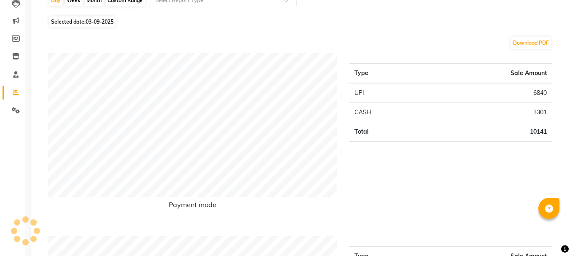
scroll to position [84, 0]
